Goal: Navigation & Orientation: Find specific page/section

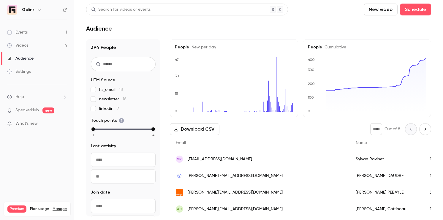
click at [27, 34] on div "Events" at bounding box center [17, 32] width 20 height 6
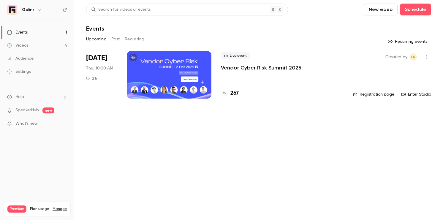
click at [235, 67] on p "Vendor Cyber Risk Summit 2025" at bounding box center [261, 67] width 80 height 7
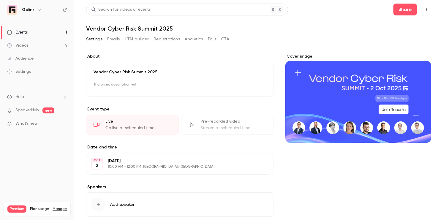
click at [428, 8] on button "button" at bounding box center [425, 9] width 9 height 9
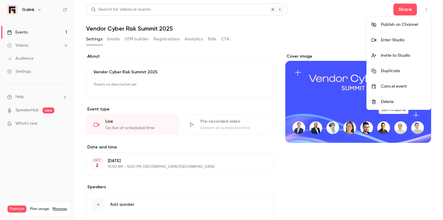
click at [396, 43] on li "Enter Studio" at bounding box center [398, 39] width 64 height 15
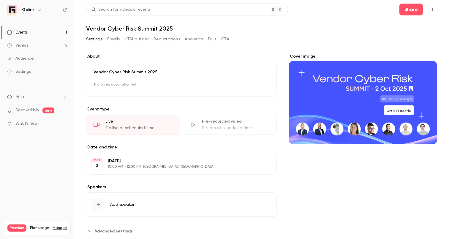
click at [40, 35] on link "Events 1" at bounding box center [37, 32] width 74 height 13
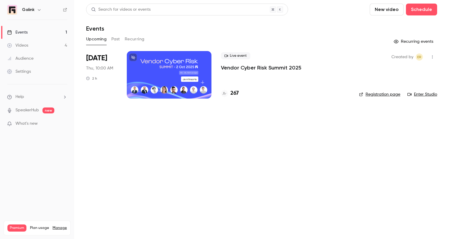
click at [53, 43] on link "Videos 4" at bounding box center [37, 45] width 74 height 13
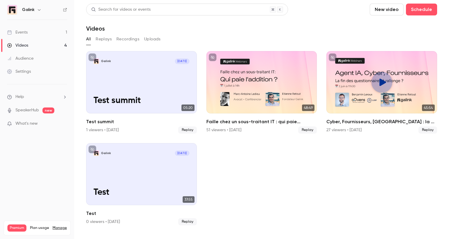
click at [43, 33] on link "Events 1" at bounding box center [37, 32] width 74 height 13
